Goal: Information Seeking & Learning: Learn about a topic

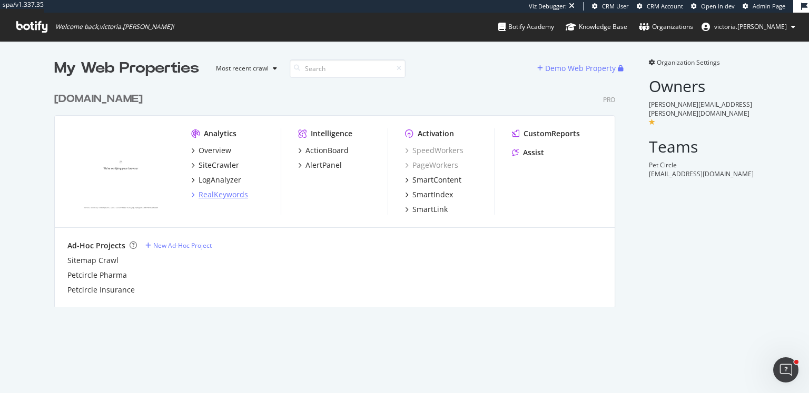
click at [228, 195] on div "RealKeywords" at bounding box center [222, 195] width 49 height 11
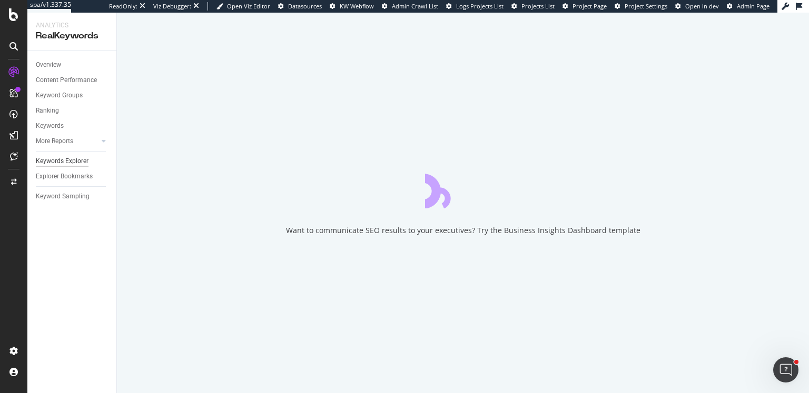
click at [87, 159] on link "Keywords Explorer" at bounding box center [72, 161] width 73 height 11
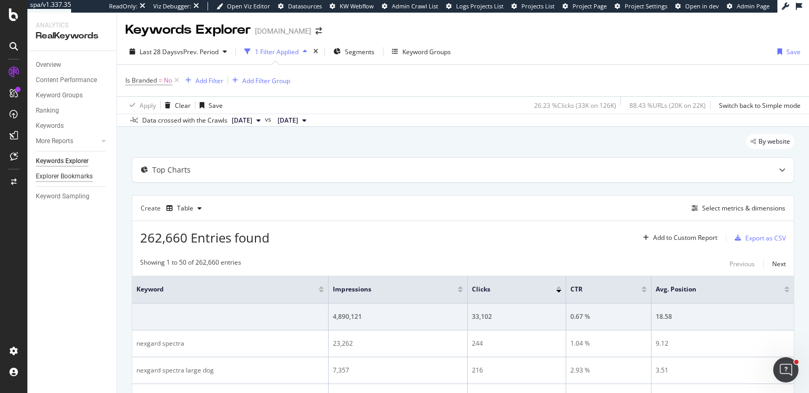
click at [48, 175] on div "Explorer Bookmarks" at bounding box center [64, 176] width 57 height 11
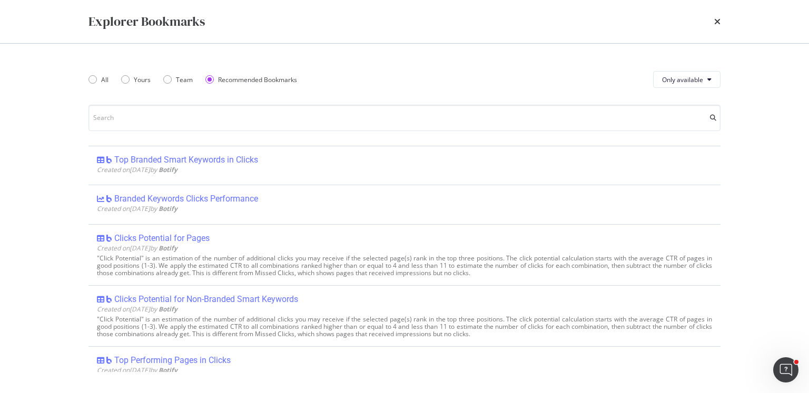
click at [720, 23] on icon "times" at bounding box center [717, 21] width 6 height 8
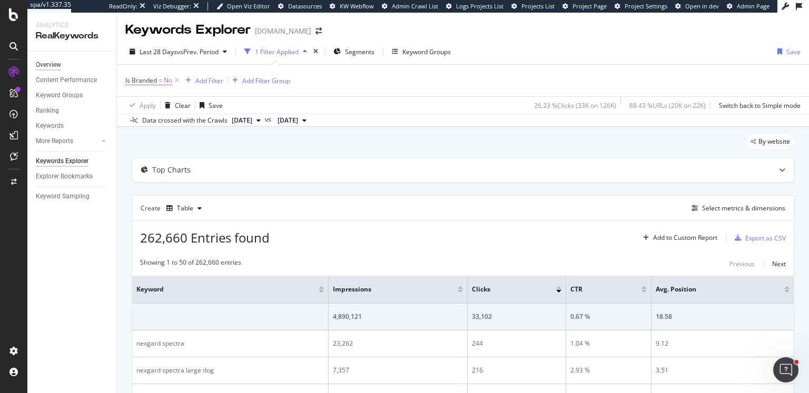
click at [53, 61] on div "Overview" at bounding box center [48, 64] width 25 height 11
